Goal: Download file/media

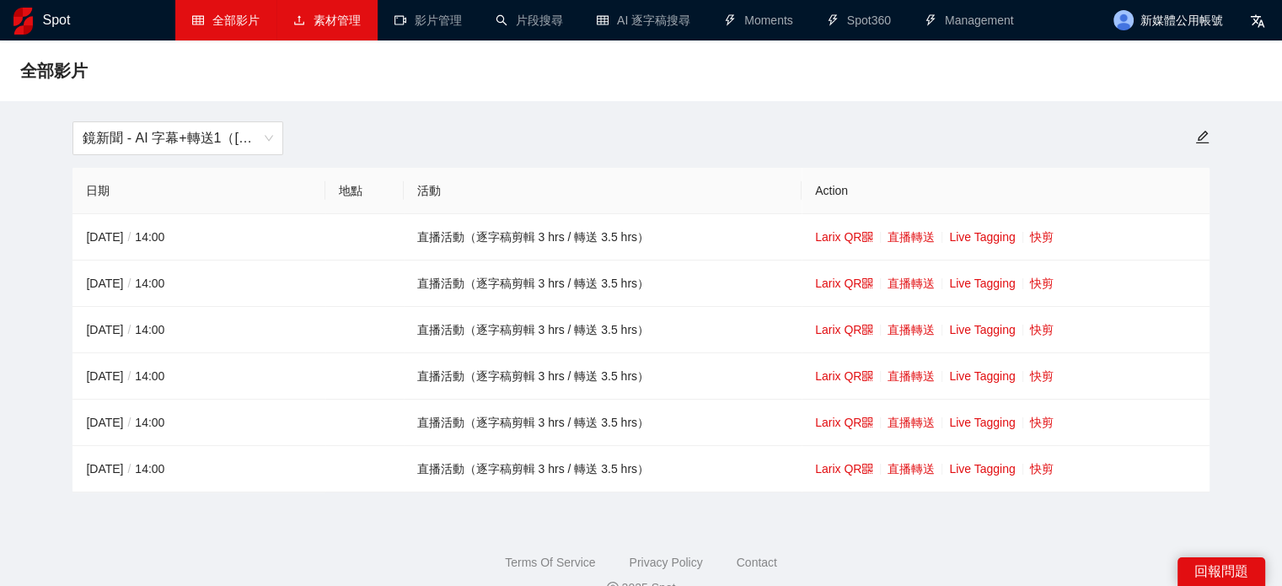
click at [358, 25] on link "素材管理" at bounding box center [326, 19] width 67 height 13
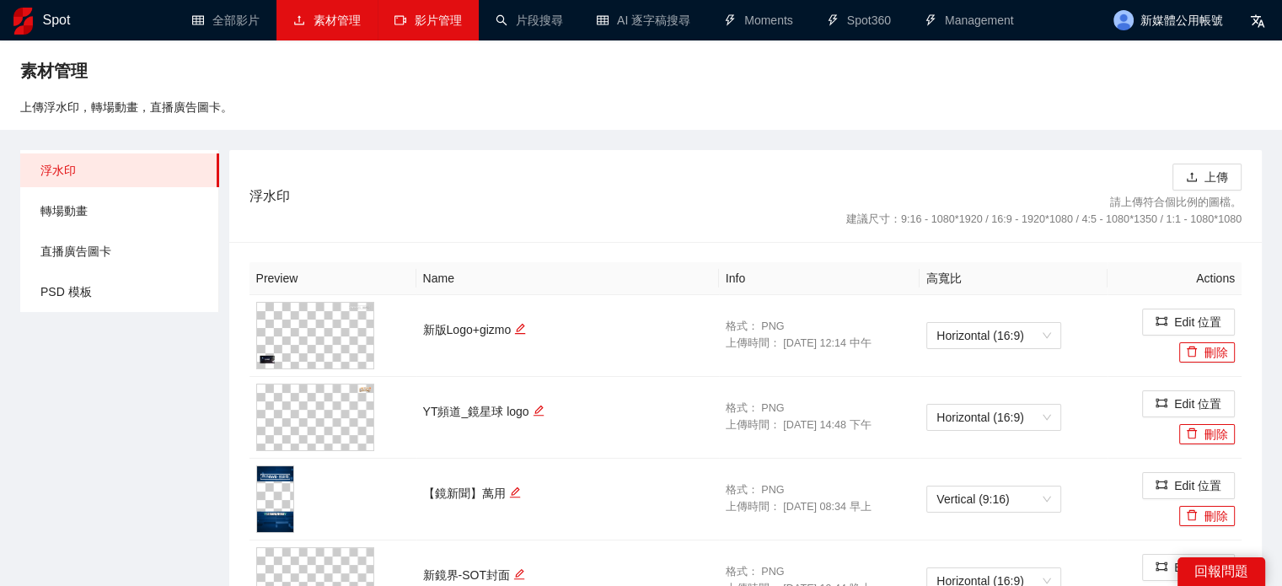
click at [460, 24] on link "影片管理" at bounding box center [428, 19] width 67 height 13
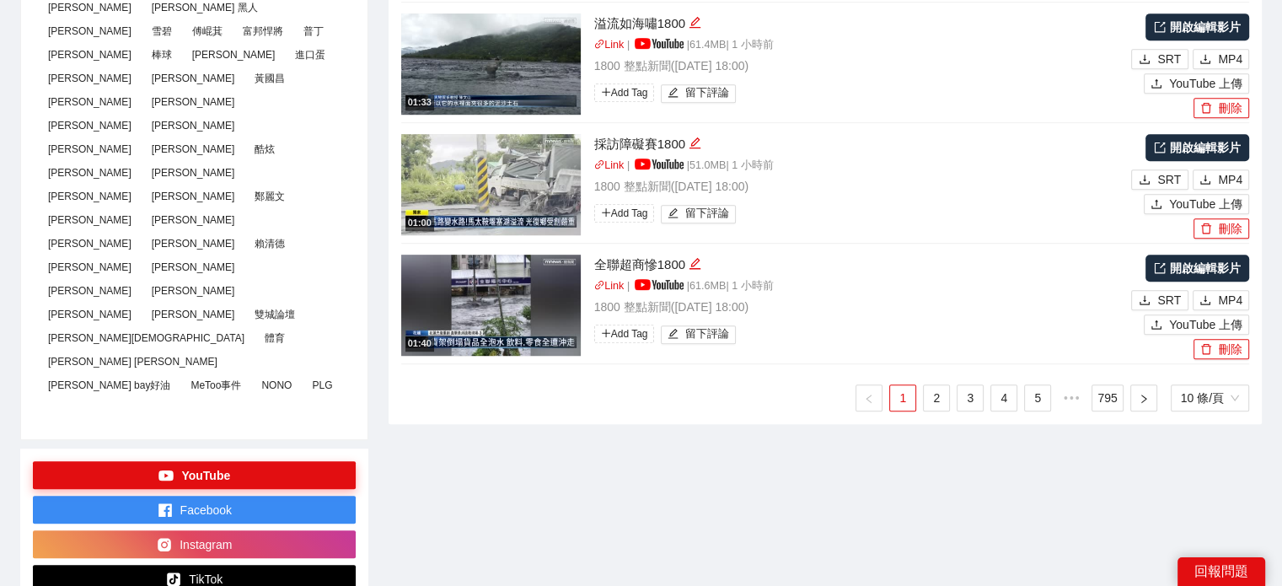
scroll to position [1096, 0]
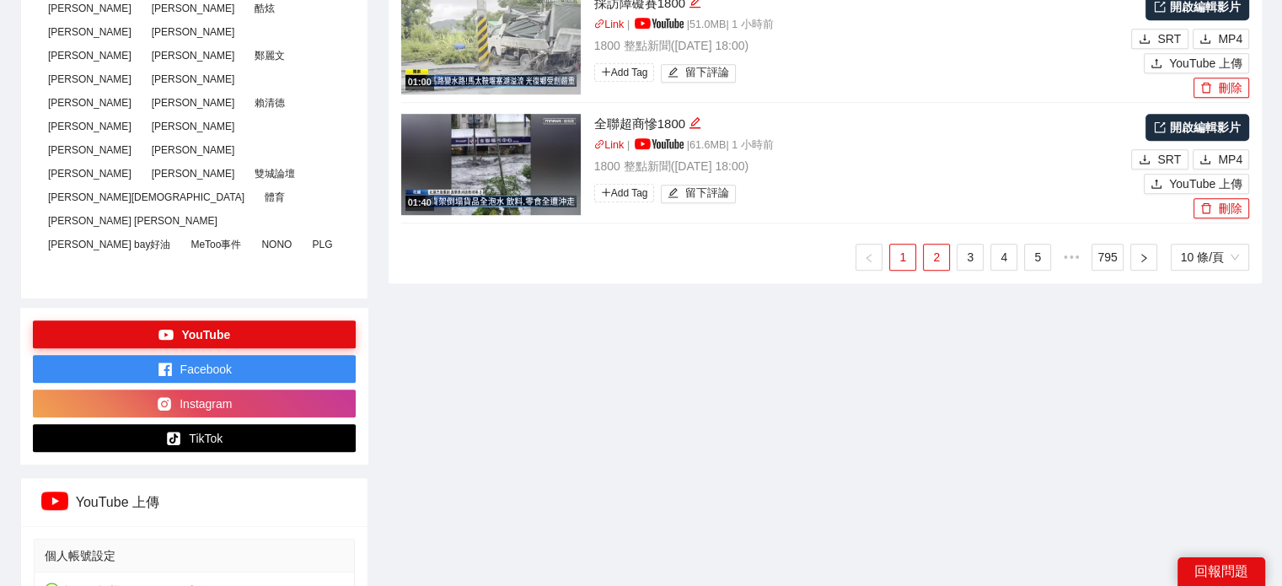
click at [933, 260] on link "2" at bounding box center [936, 257] width 25 height 25
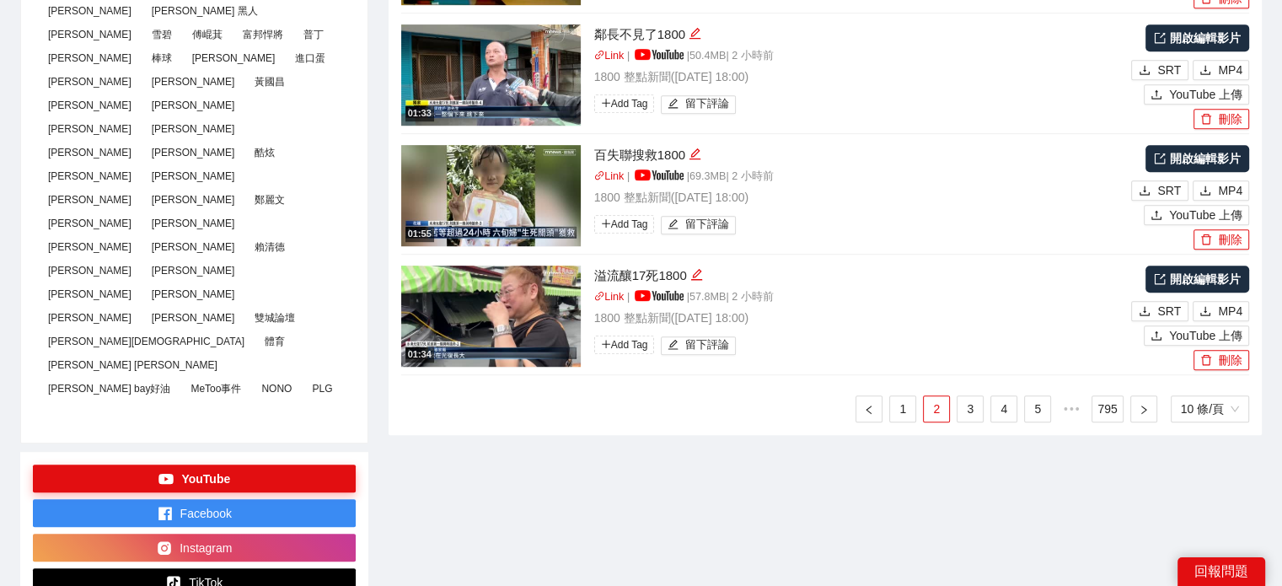
scroll to position [927, 0]
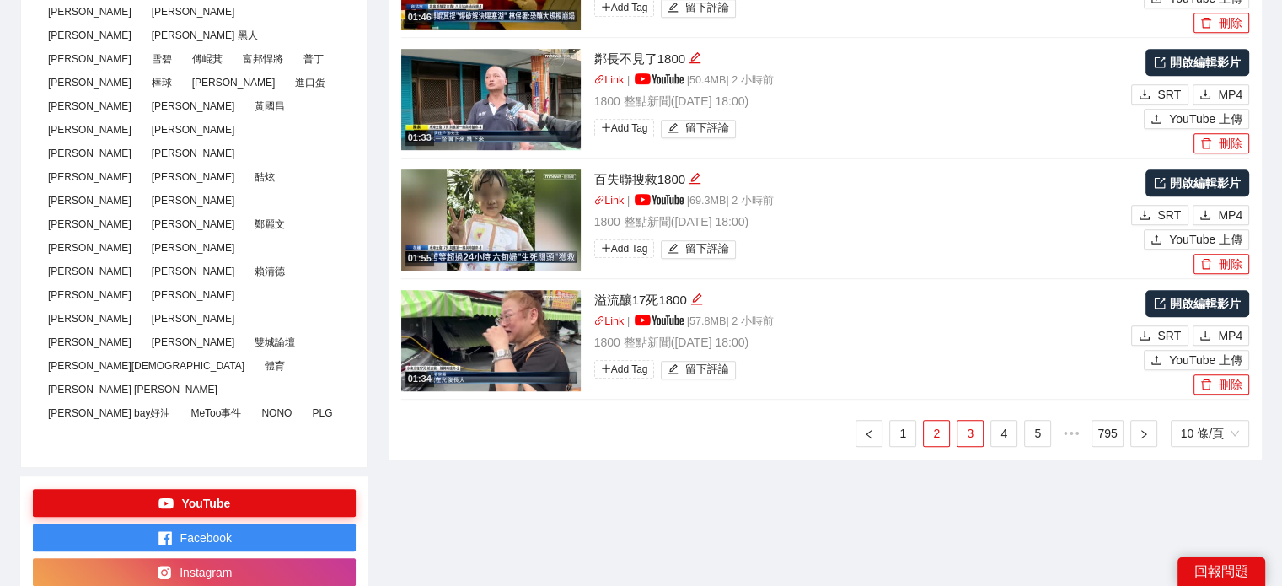
click at [959, 433] on link "3" at bounding box center [970, 433] width 25 height 25
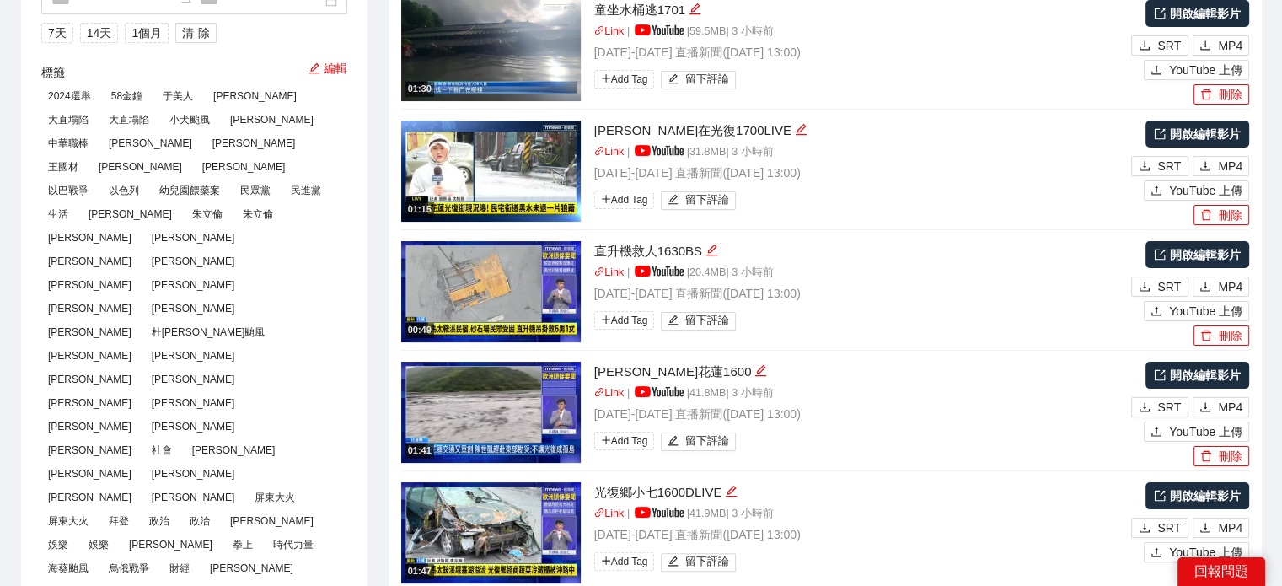
scroll to position [0, 0]
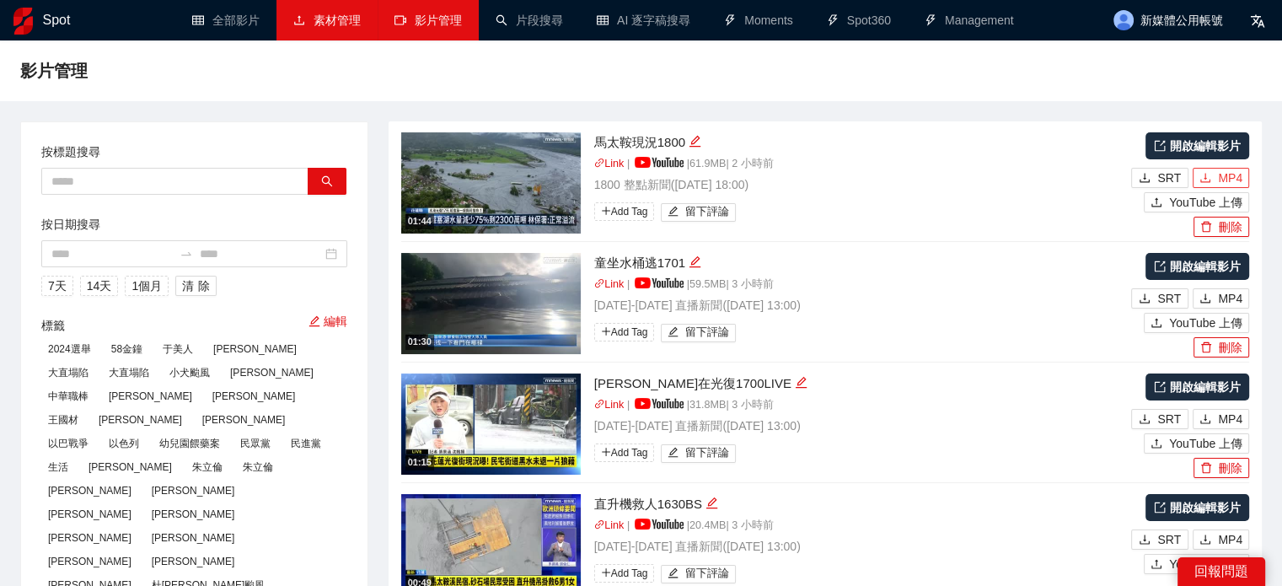
click at [1223, 180] on span "MP4" at bounding box center [1230, 178] width 24 height 19
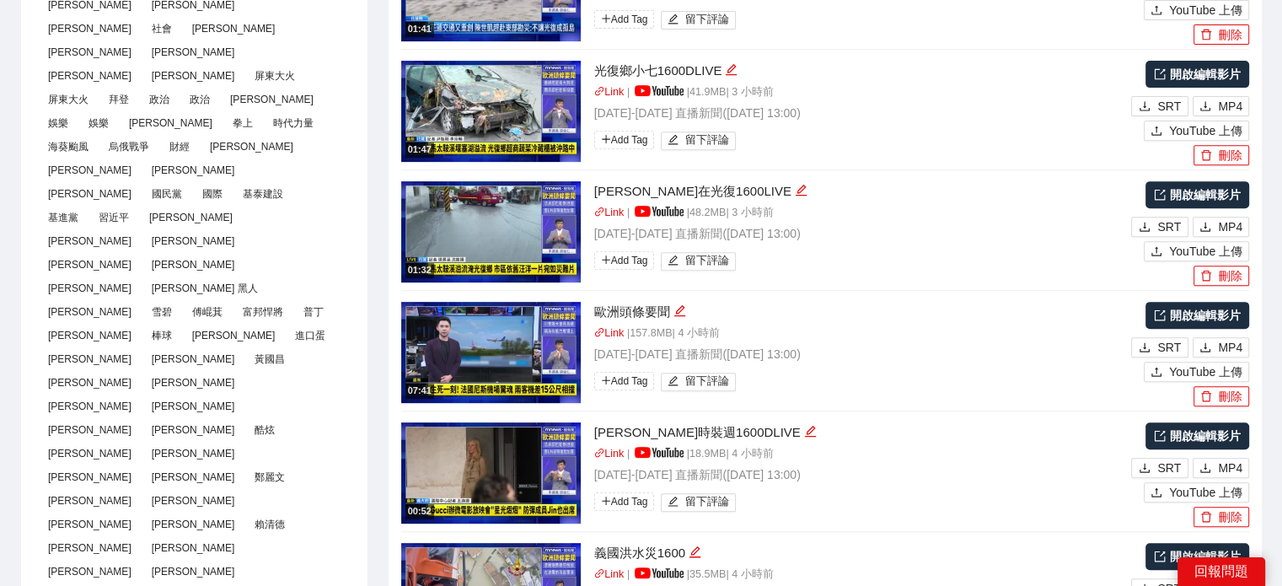
scroll to position [1180, 0]
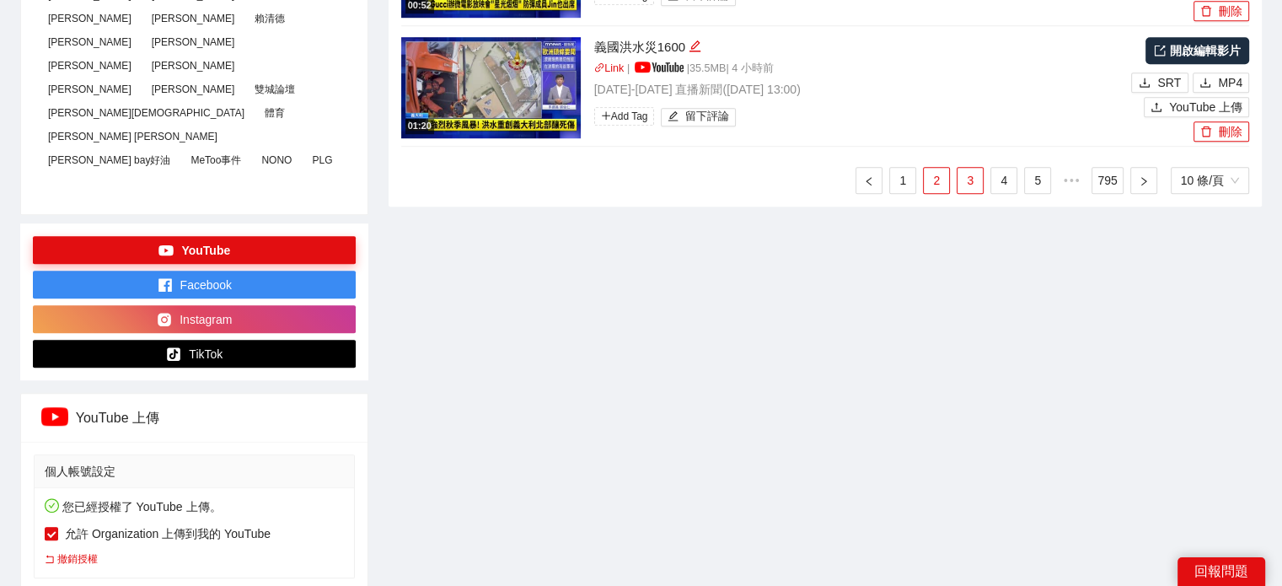
click at [942, 183] on link "2" at bounding box center [936, 180] width 25 height 25
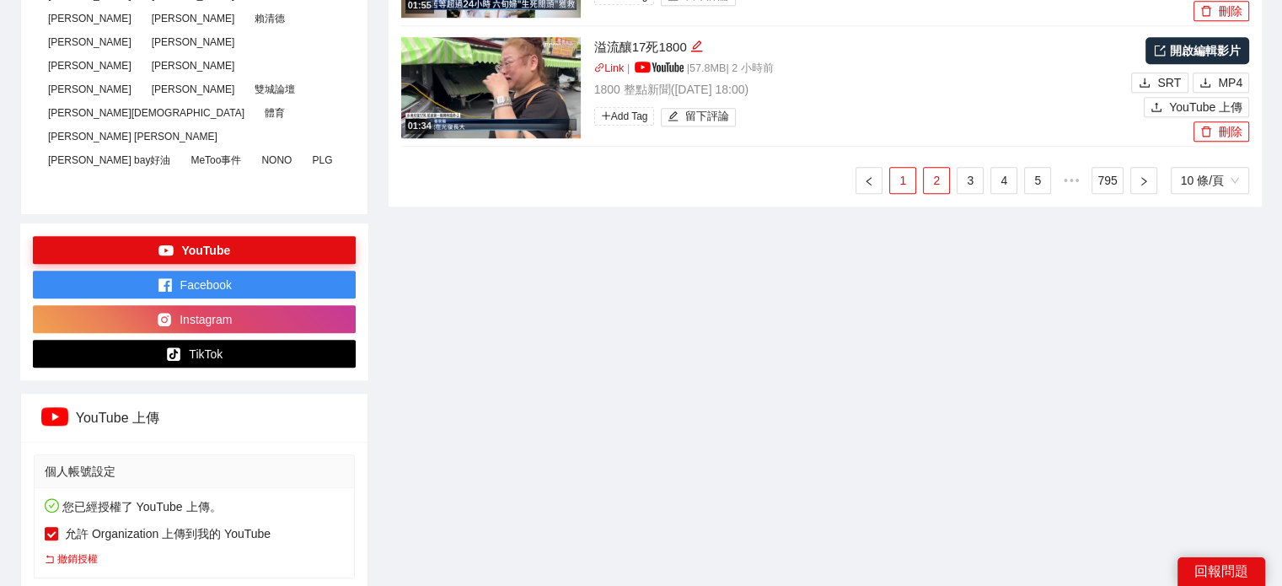
click at [904, 188] on link "1" at bounding box center [902, 180] width 25 height 25
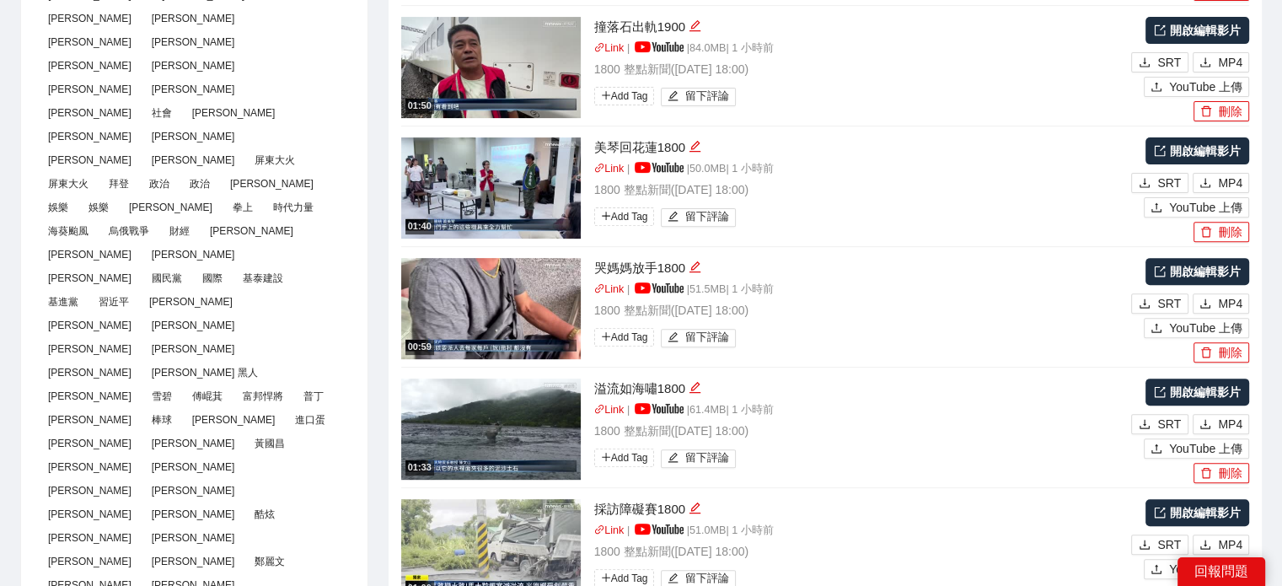
scroll to position [1096, 0]
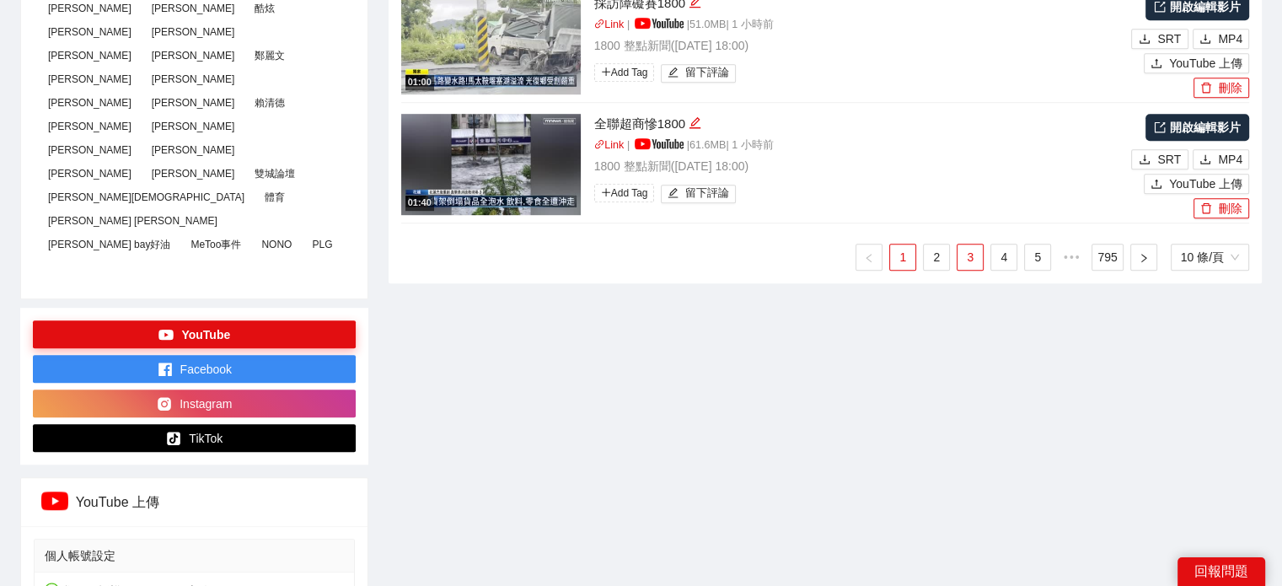
click at [971, 255] on link "3" at bounding box center [970, 257] width 25 height 25
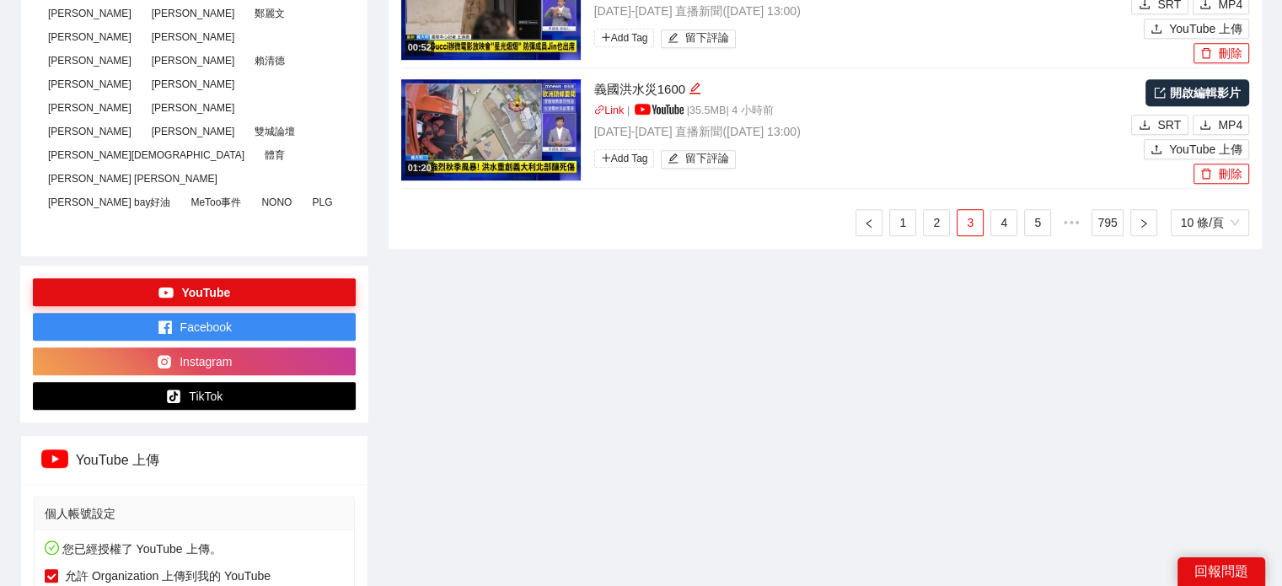
scroll to position [1012, 0]
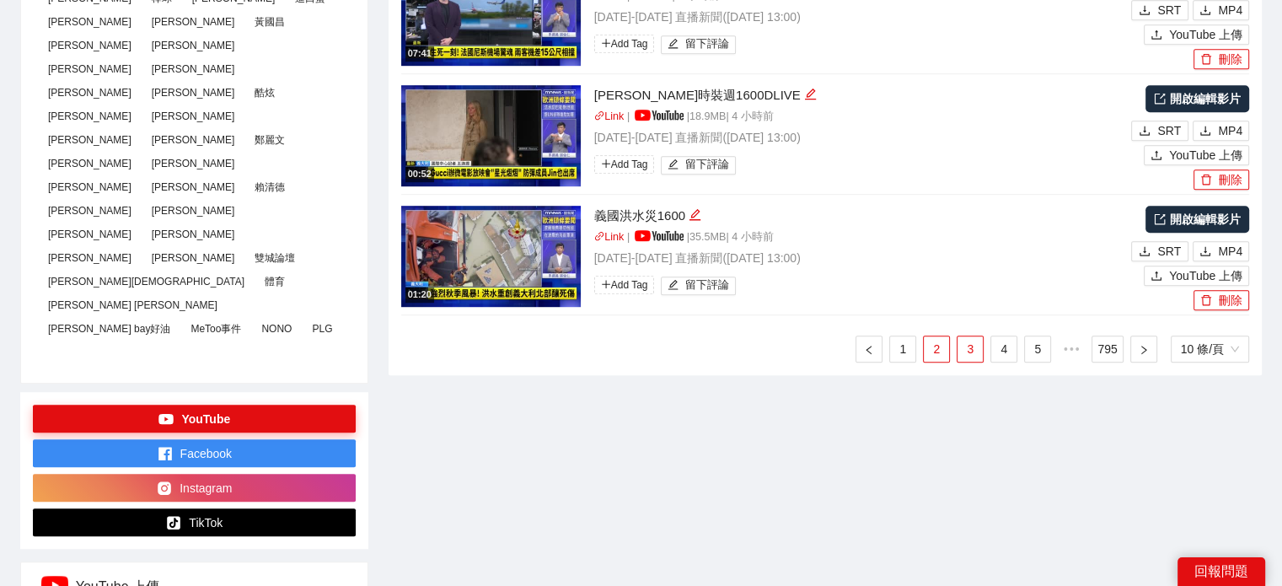
click at [927, 347] on link "2" at bounding box center [936, 348] width 25 height 25
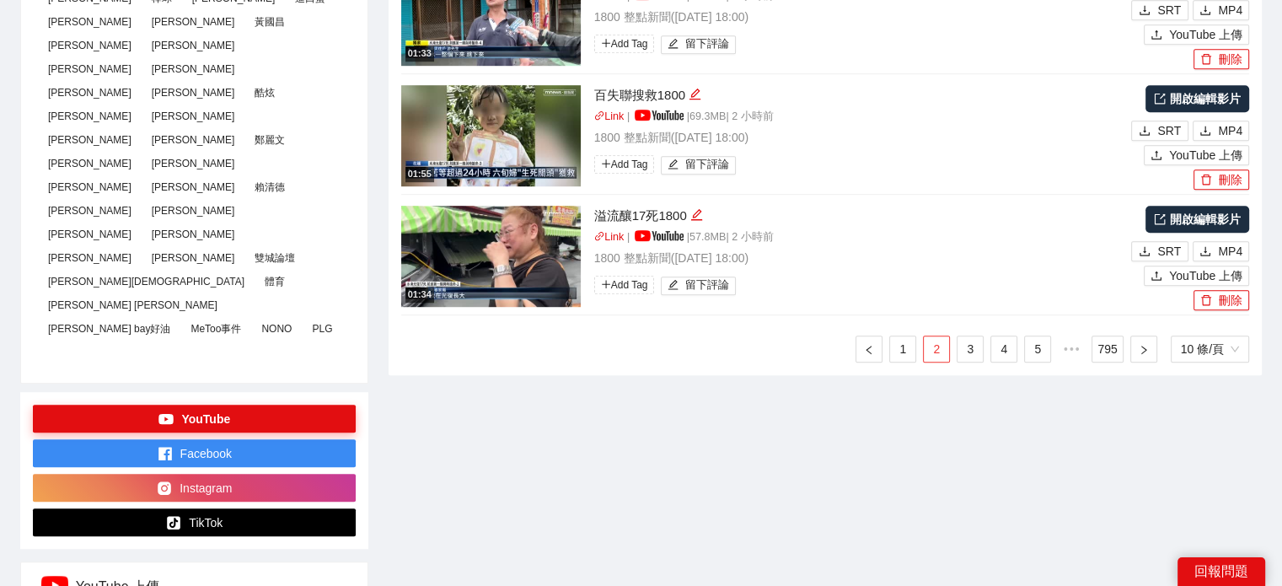
click at [932, 352] on link "2" at bounding box center [936, 348] width 25 height 25
click at [1209, 255] on icon "download" at bounding box center [1206, 250] width 10 height 9
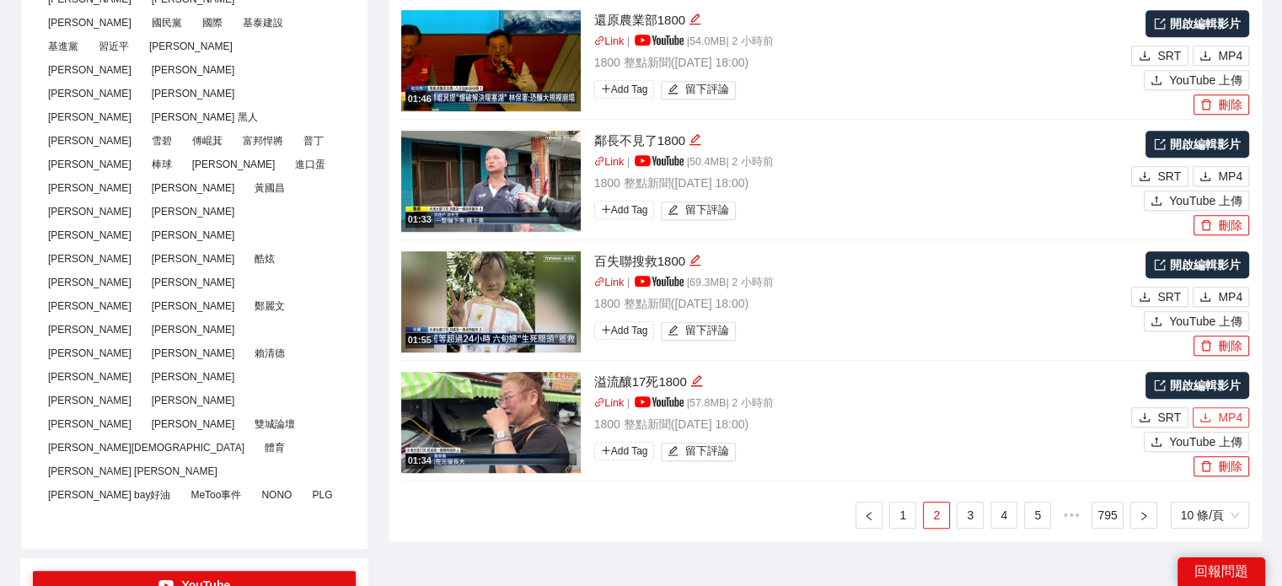
scroll to position [843, 0]
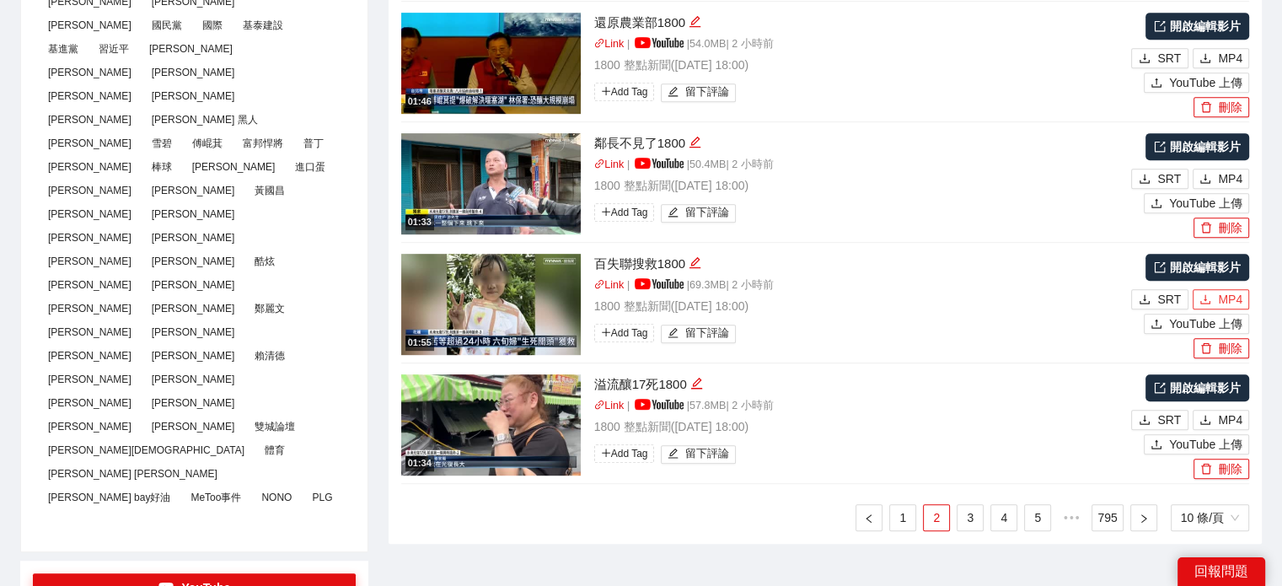
click at [1221, 303] on span "MP4" at bounding box center [1230, 299] width 24 height 19
click at [1239, 175] on span "MP4" at bounding box center [1230, 178] width 24 height 19
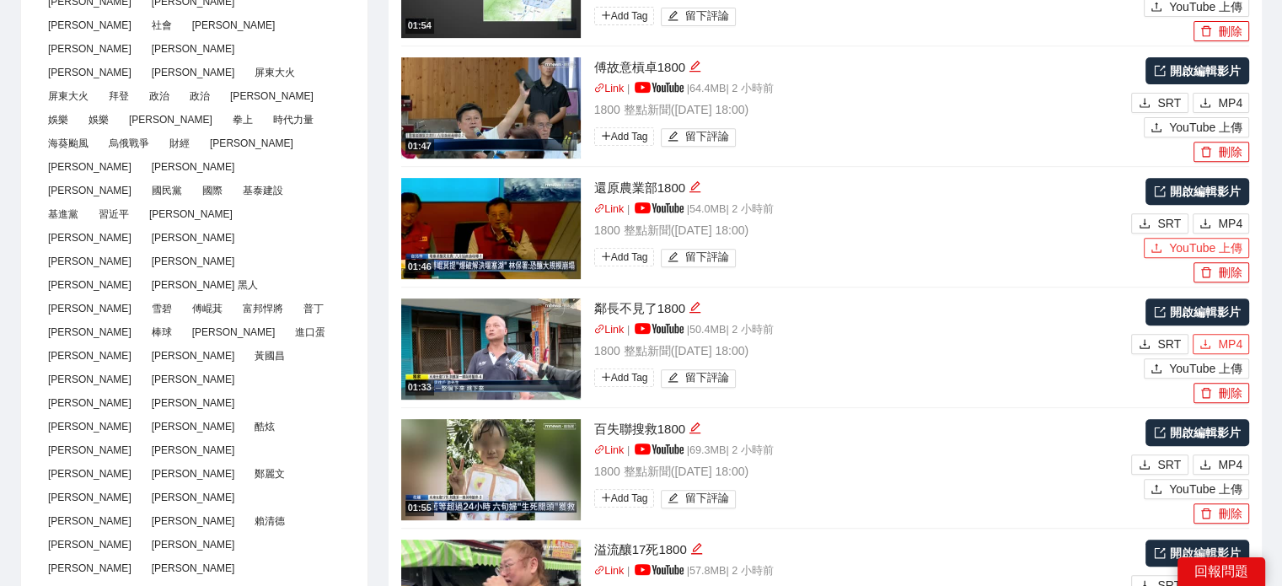
scroll to position [675, 0]
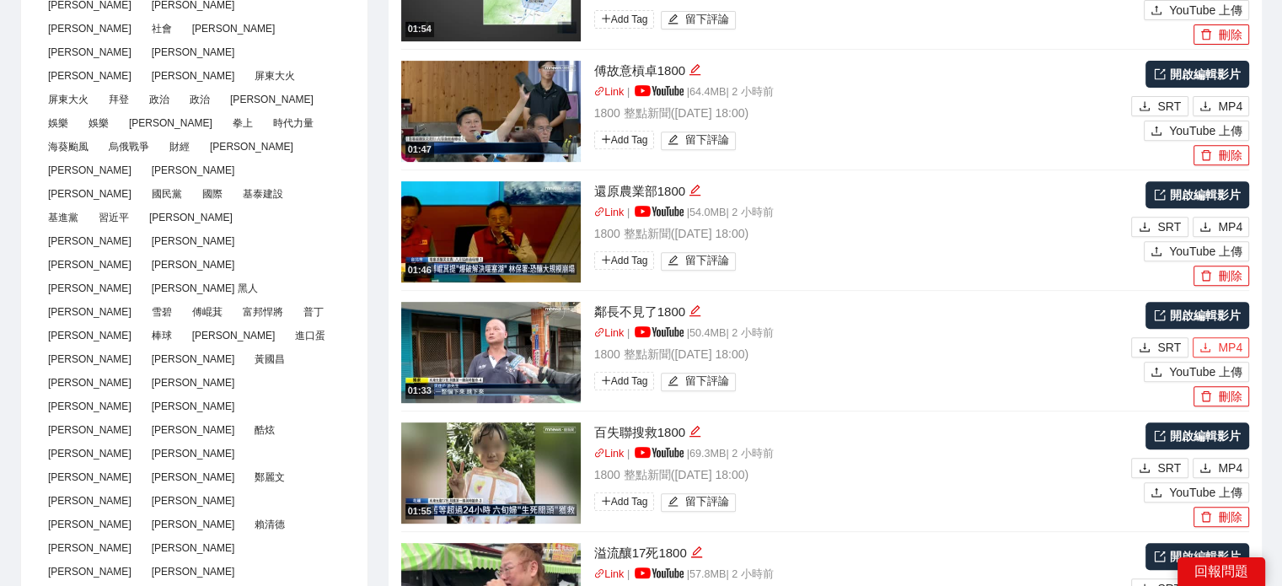
type textarea "**********"
click at [1231, 225] on span "MP4" at bounding box center [1230, 227] width 24 height 19
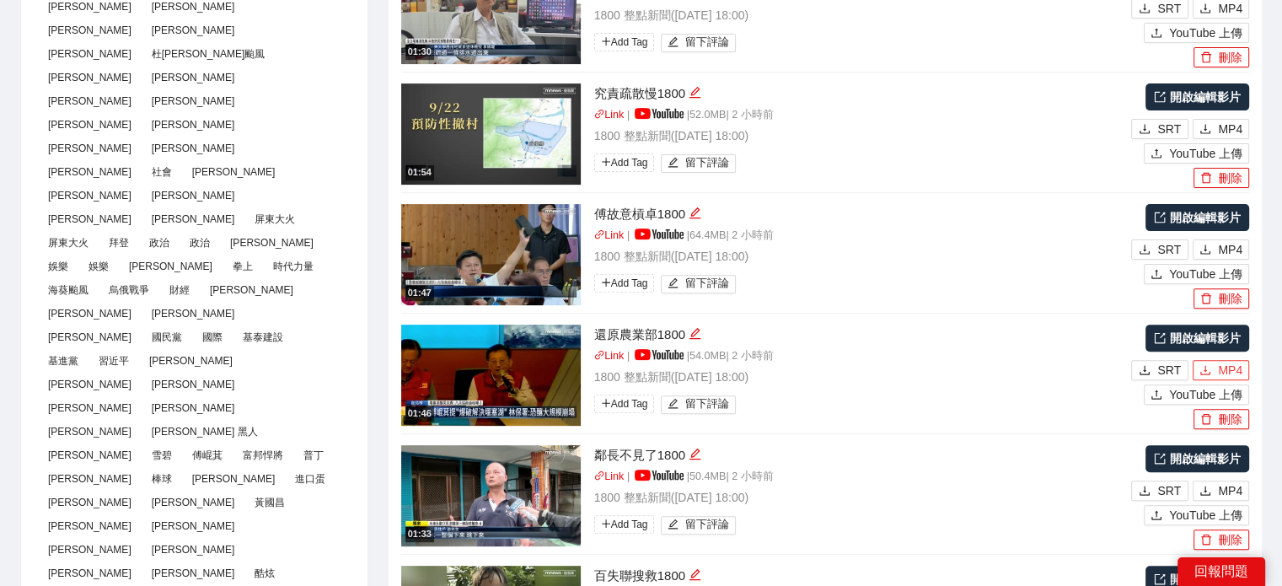
scroll to position [506, 0]
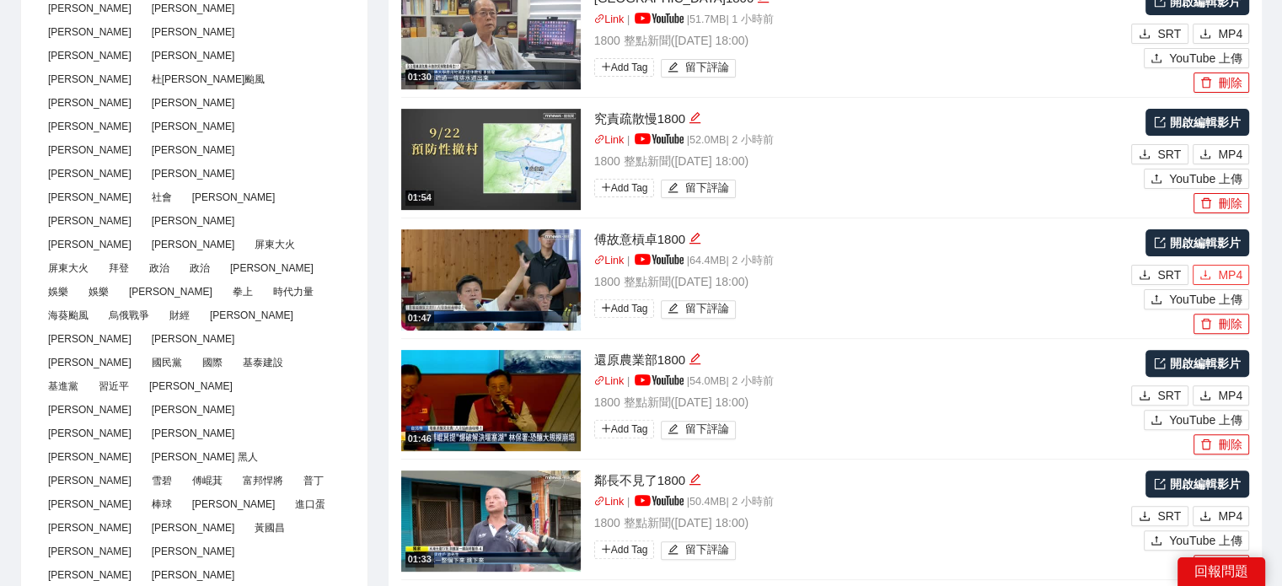
click at [1217, 277] on button "MP4" at bounding box center [1221, 275] width 56 height 20
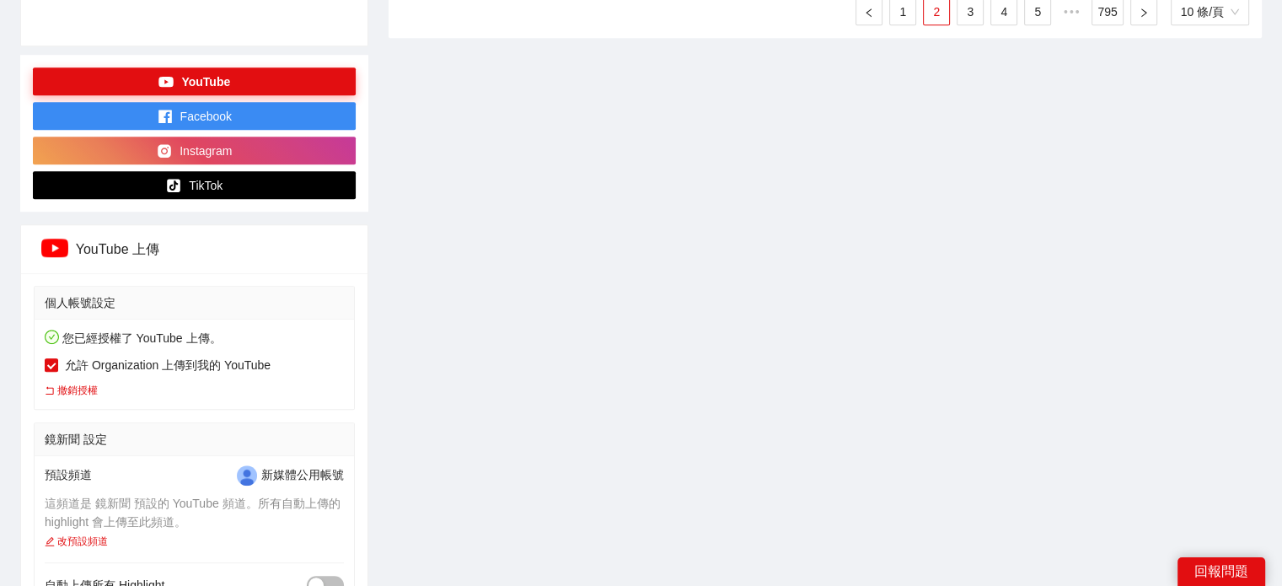
scroll to position [1180, 0]
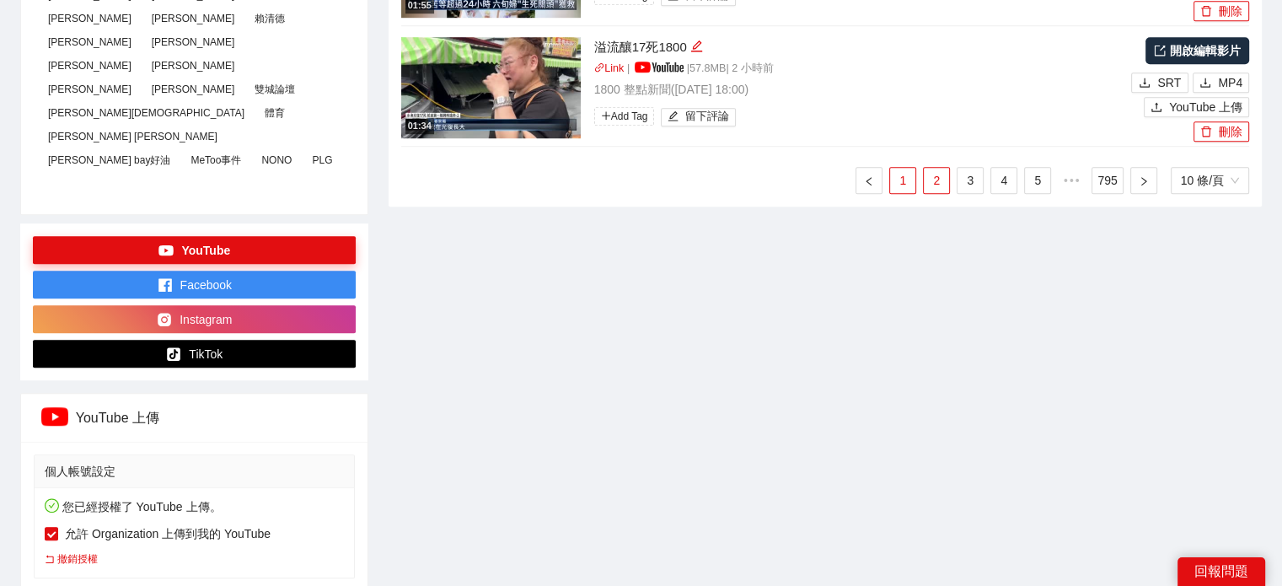
click at [894, 186] on link "1" at bounding box center [902, 180] width 25 height 25
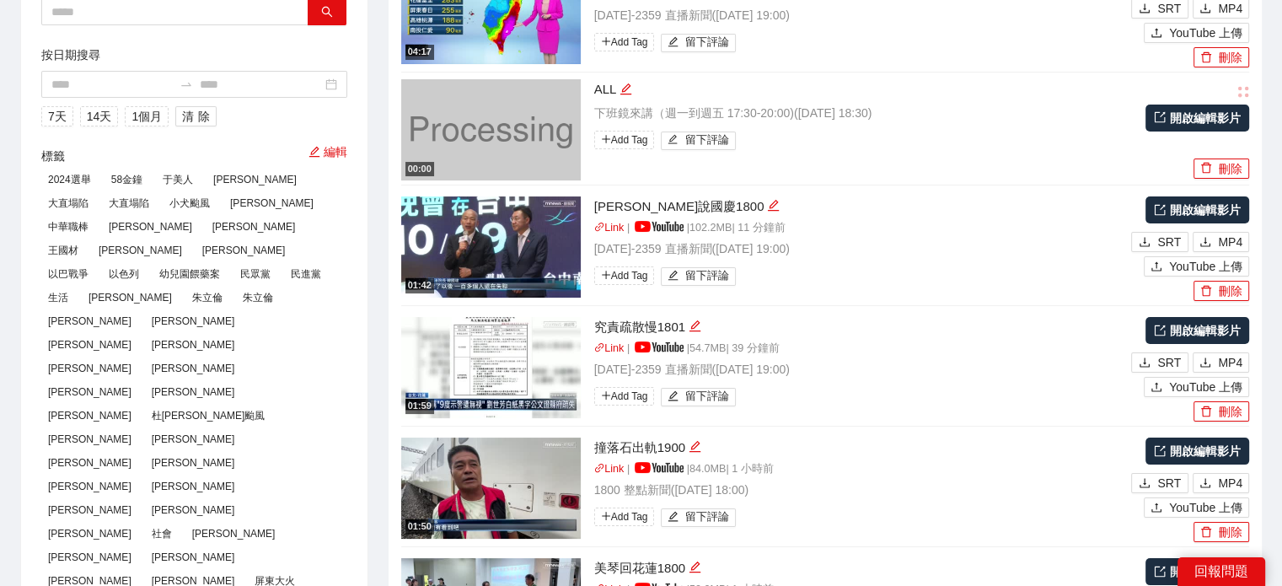
scroll to position [169, 0]
click at [1233, 357] on span "MP4" at bounding box center [1230, 363] width 24 height 19
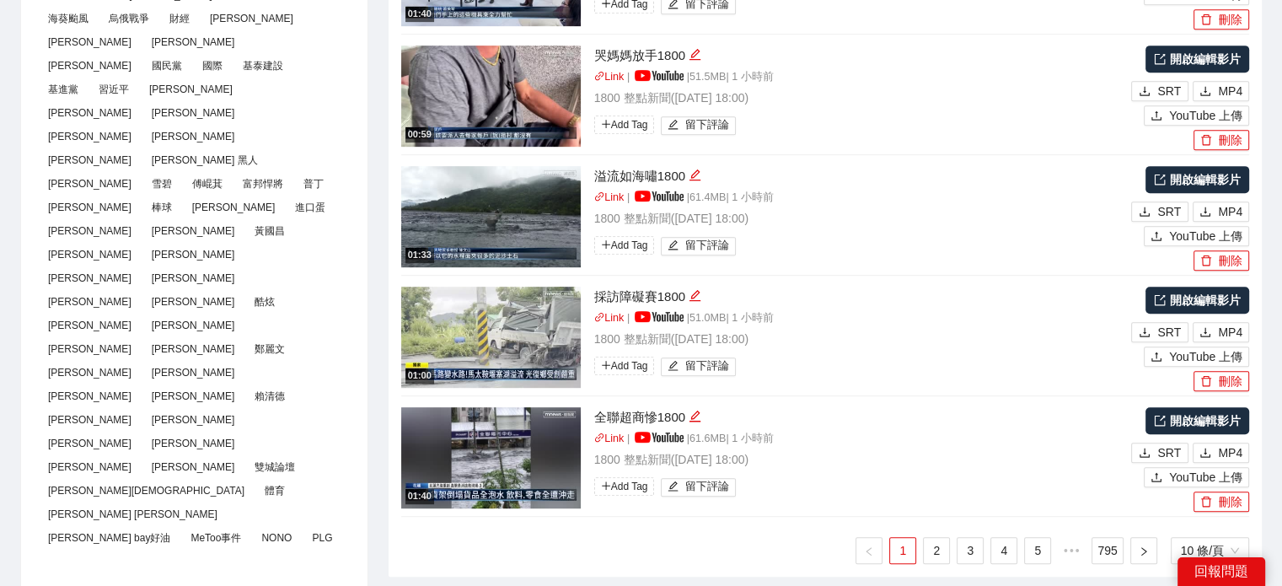
scroll to position [927, 0]
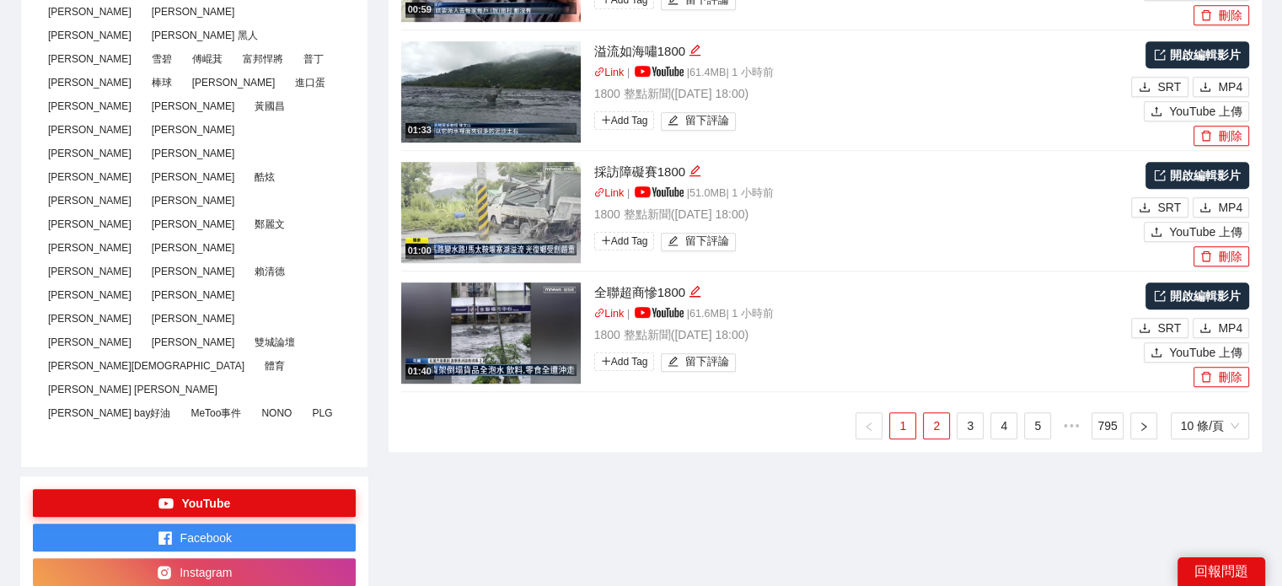
click at [946, 421] on link "2" at bounding box center [936, 425] width 25 height 25
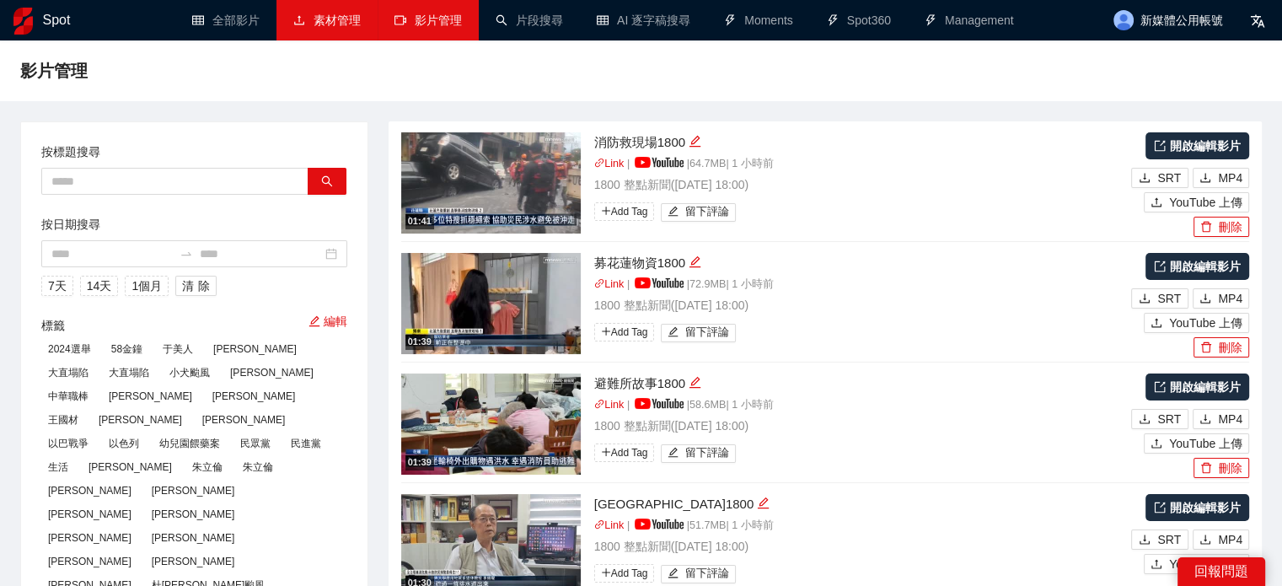
scroll to position [84, 0]
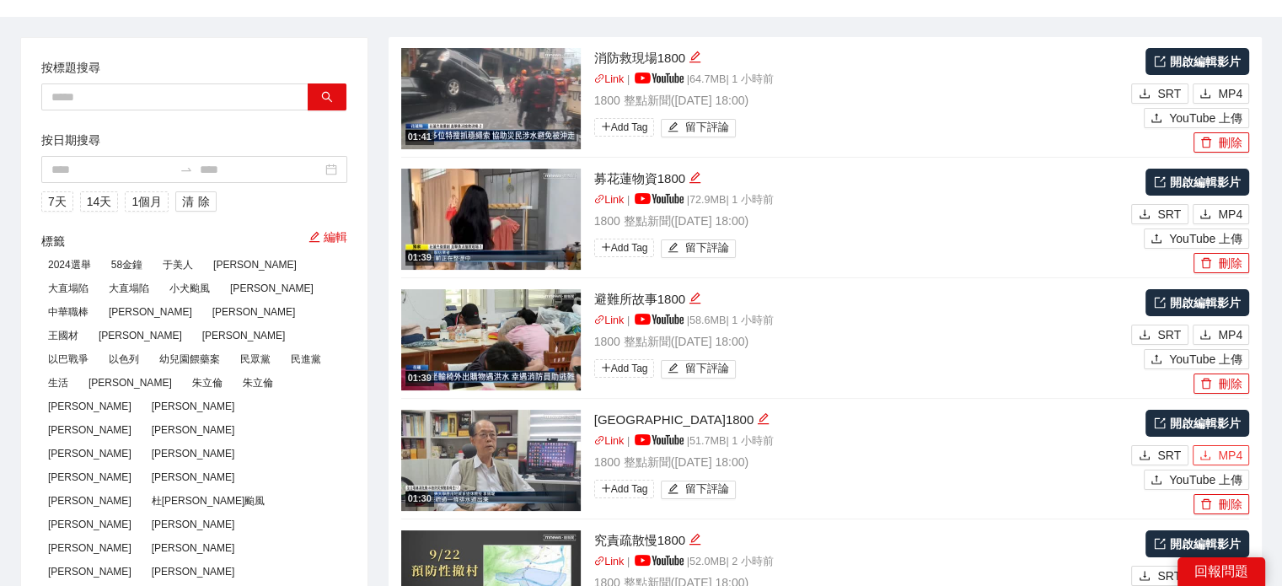
click at [1223, 455] on span "MP4" at bounding box center [1230, 455] width 24 height 19
click at [1238, 336] on span "MP4" at bounding box center [1230, 334] width 24 height 19
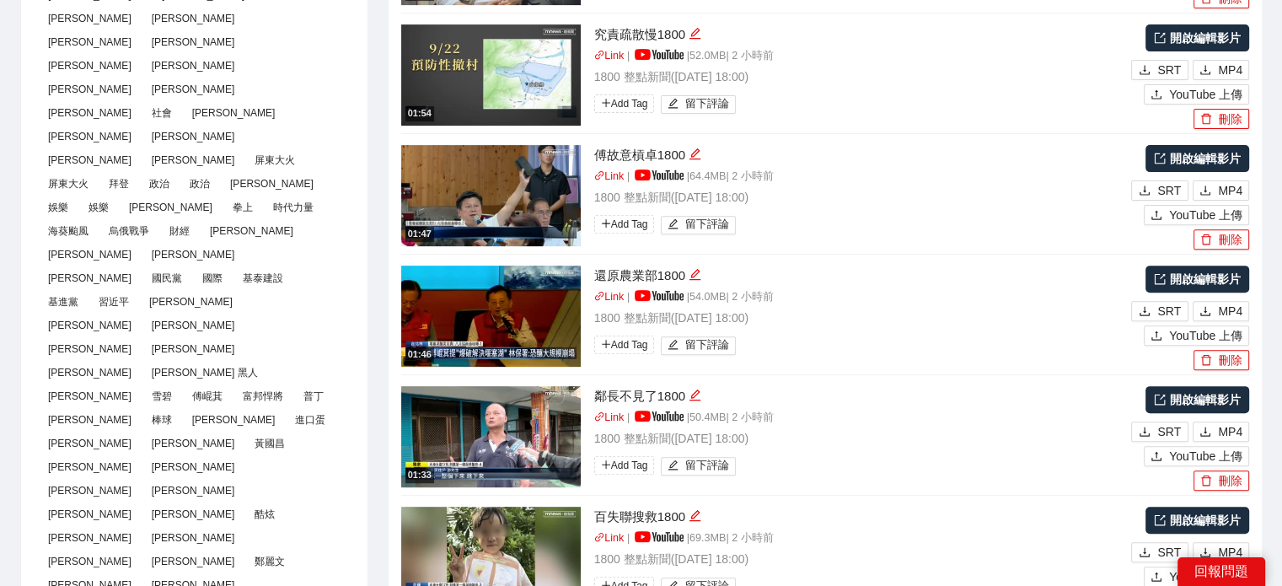
scroll to position [1012, 0]
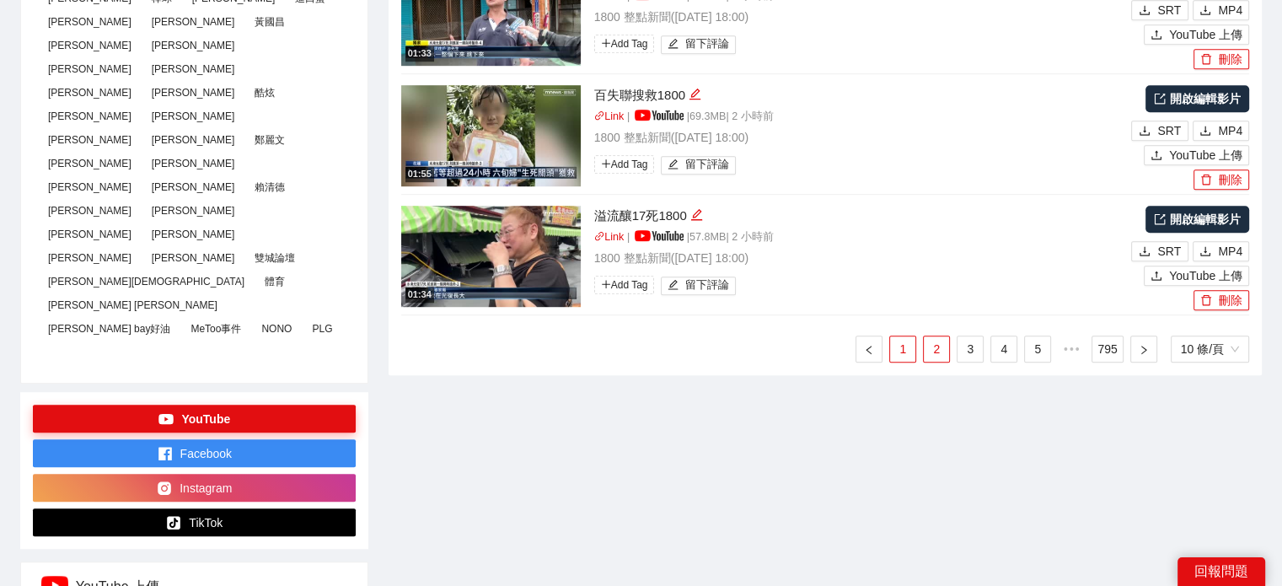
click at [894, 345] on link "1" at bounding box center [902, 348] width 25 height 25
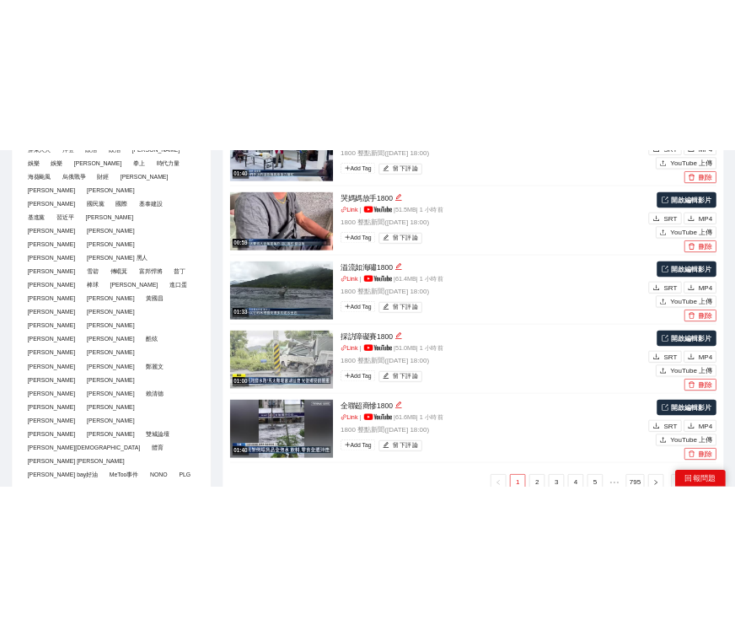
scroll to position [759, 0]
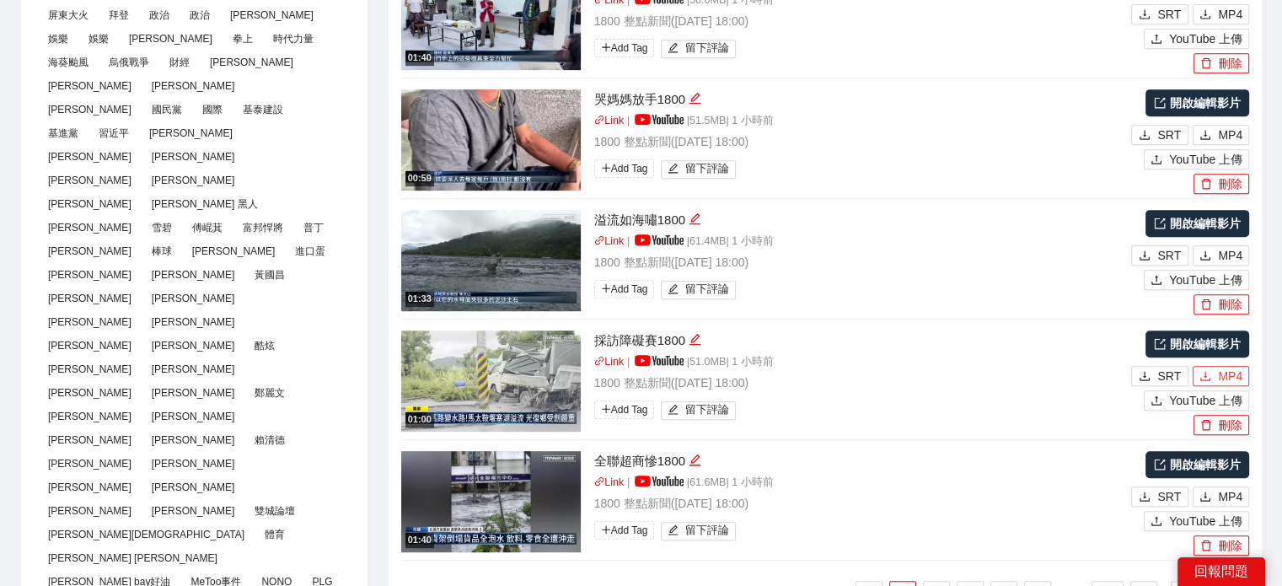
click at [1213, 369] on button "MP4" at bounding box center [1221, 376] width 56 height 20
